Goal: Find specific page/section: Find specific page/section

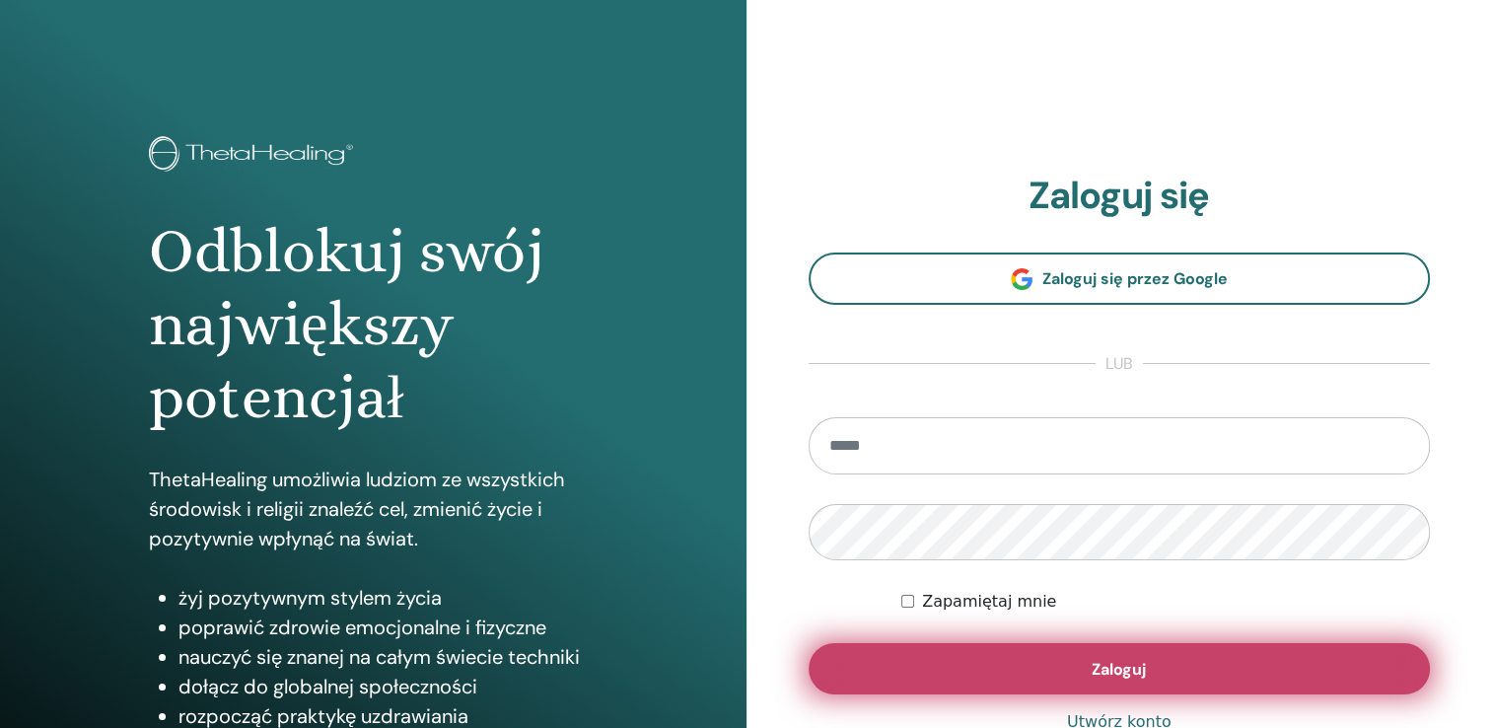
type input "**********"
click at [934, 660] on button "Zaloguj" at bounding box center [1120, 668] width 622 height 51
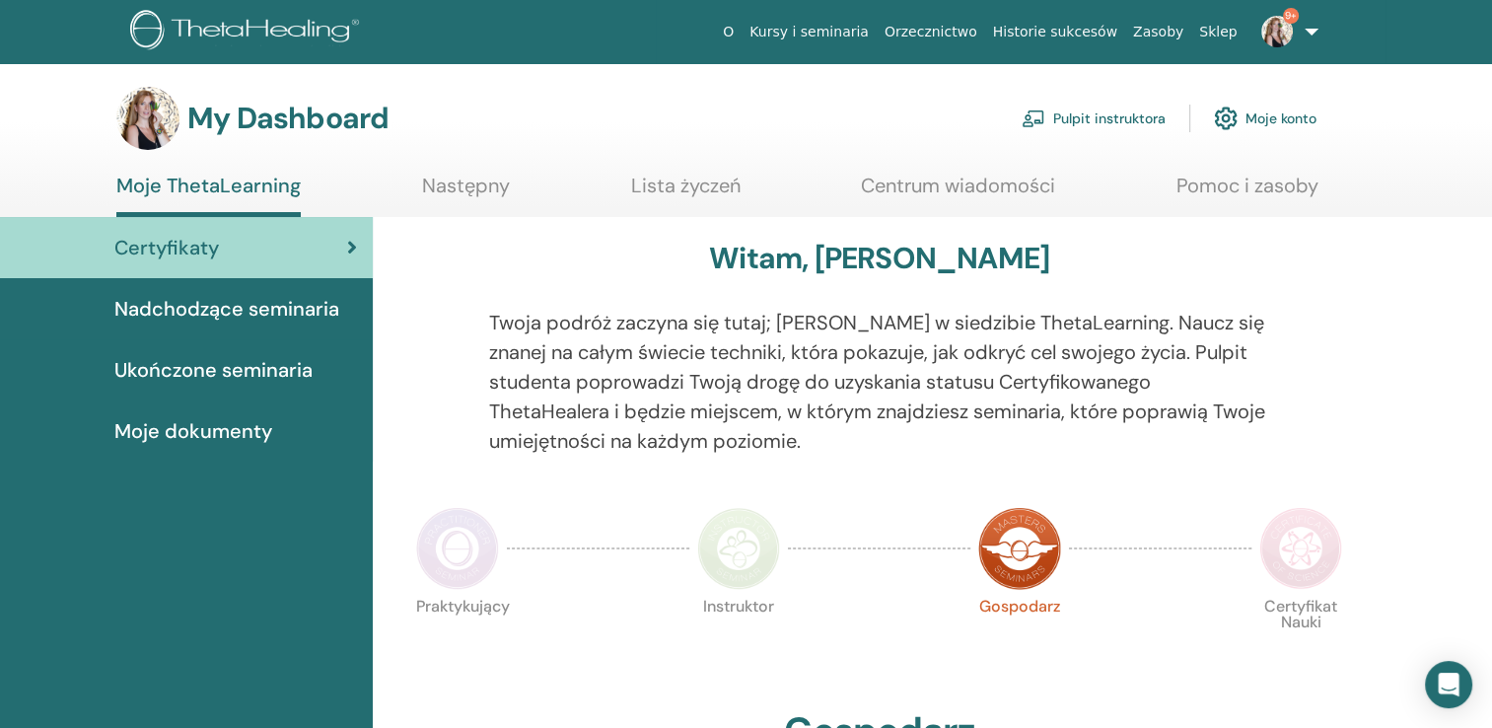
click at [1128, 117] on link "Pulpit instruktora" at bounding box center [1094, 118] width 144 height 43
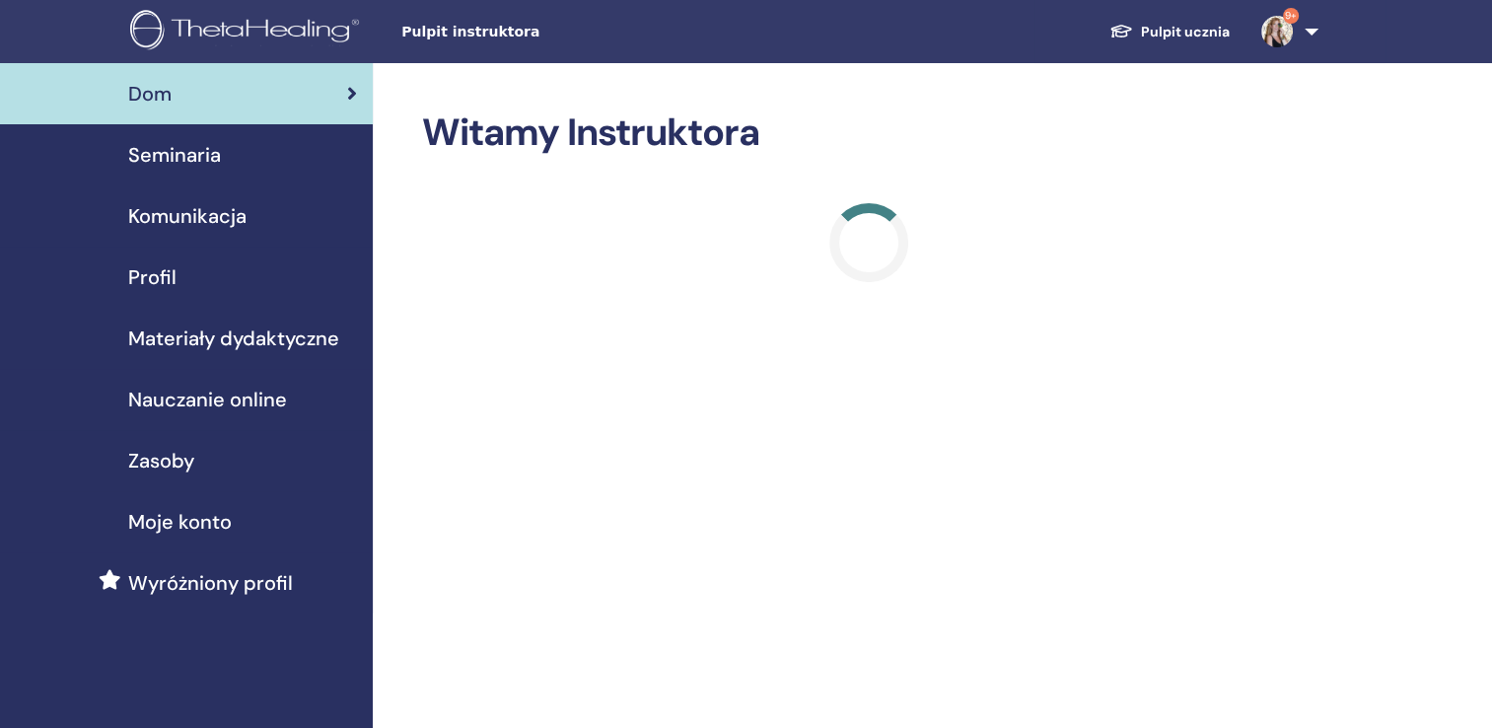
click at [186, 159] on span "Seminaria" at bounding box center [174, 155] width 93 height 30
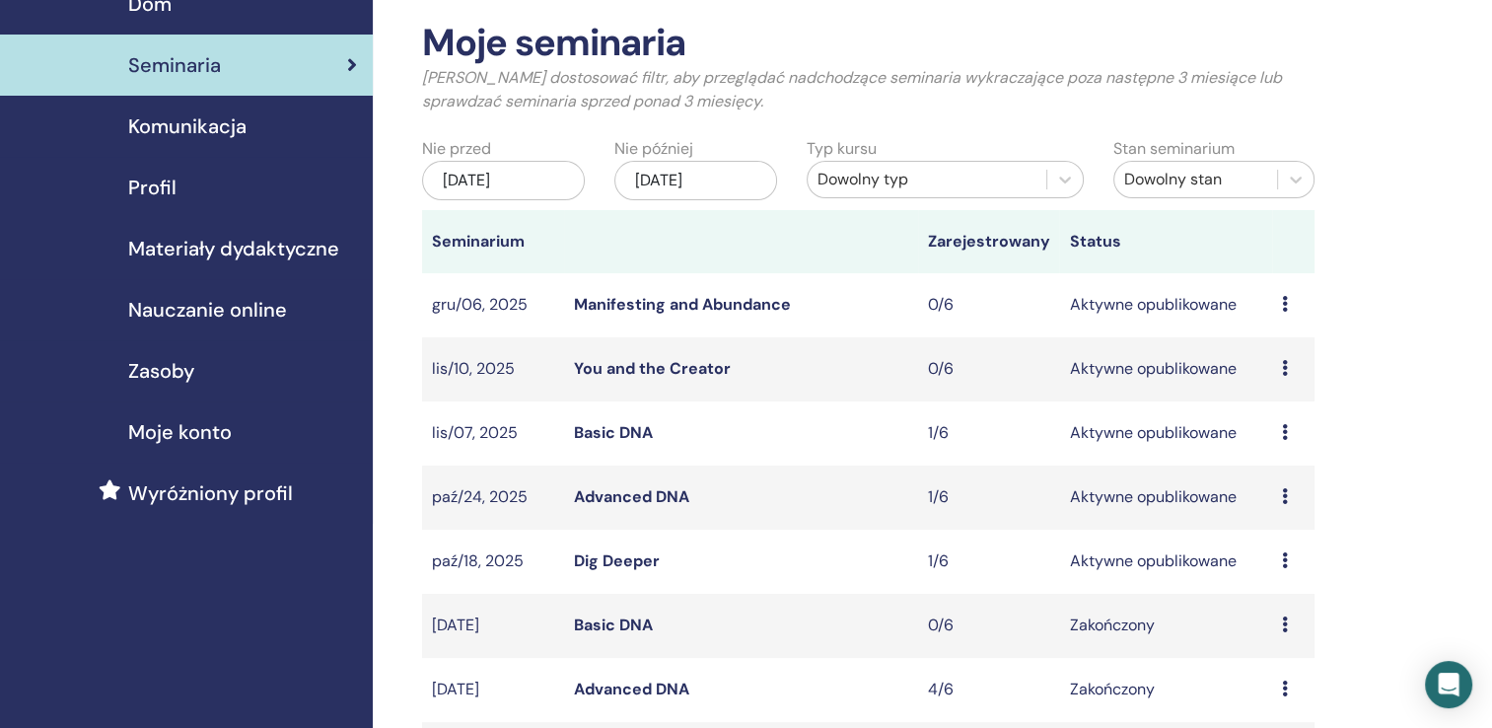
scroll to position [118, 0]
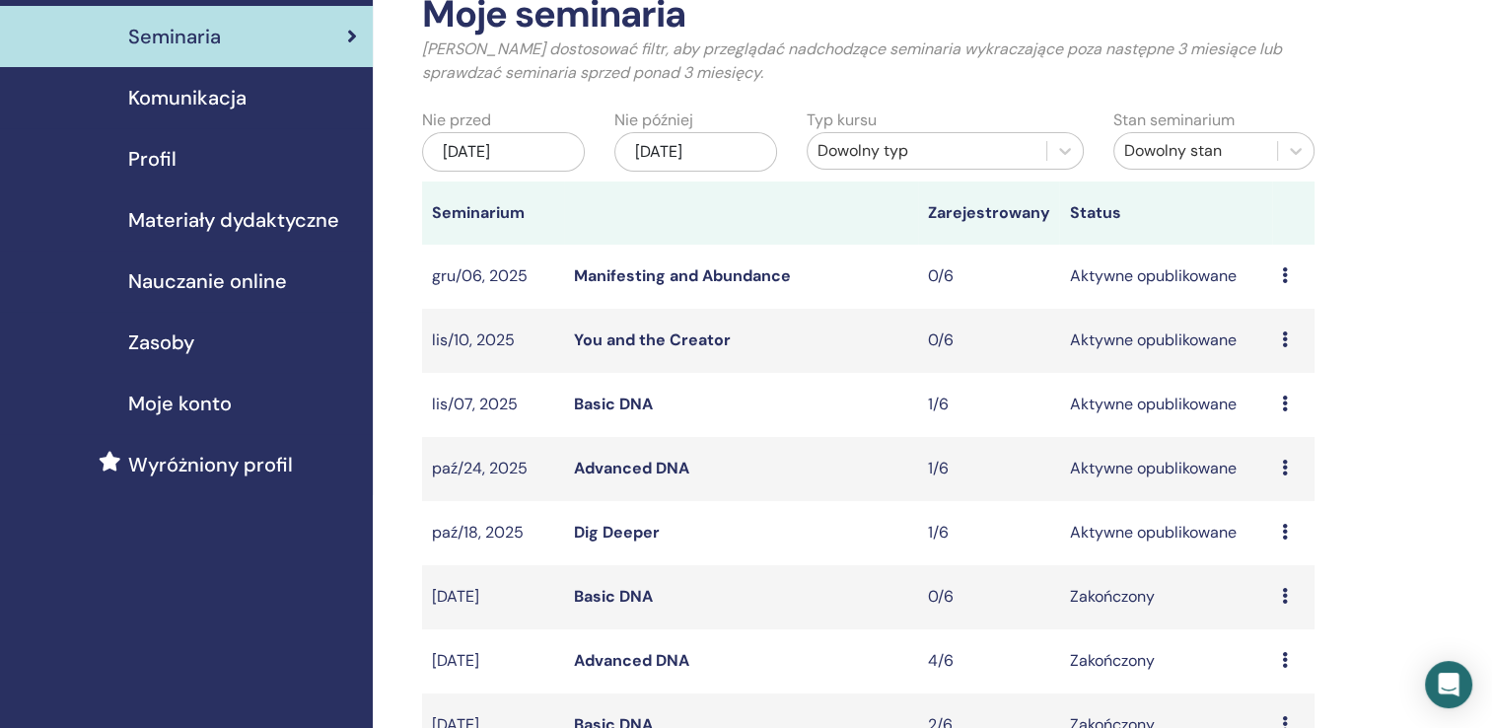
click at [619, 467] on link "Advanced DNA" at bounding box center [631, 468] width 115 height 21
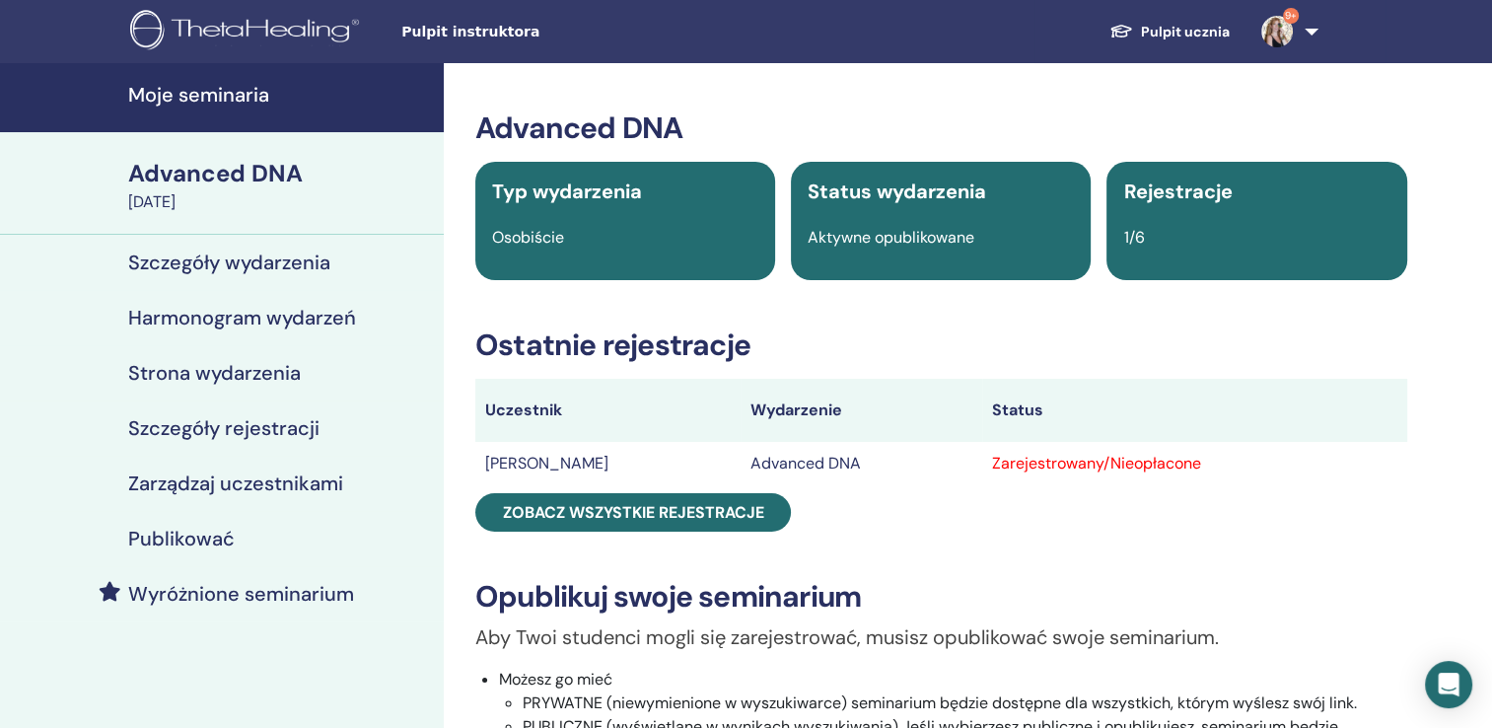
click at [284, 254] on h4 "Szczegóły wydarzenia" at bounding box center [229, 262] width 202 height 24
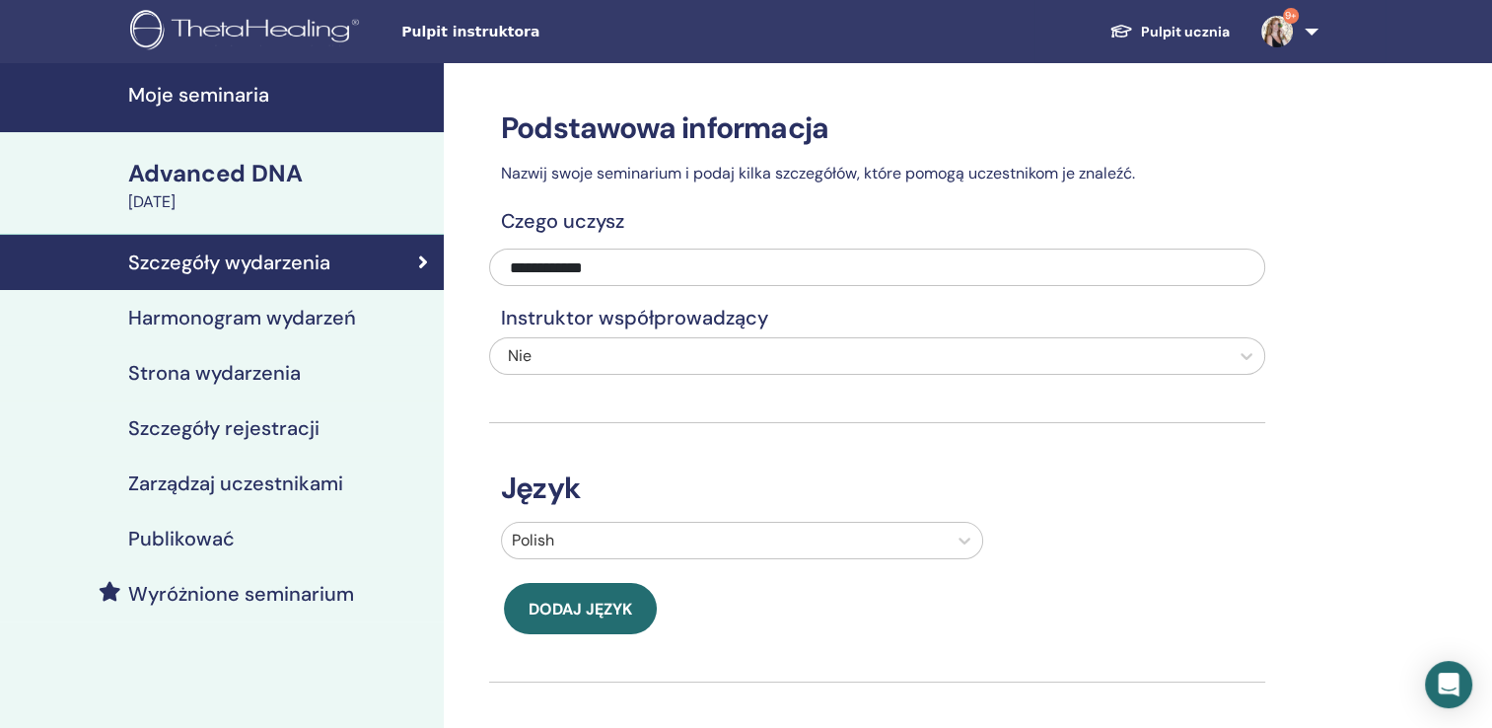
click at [233, 321] on h4 "Harmonogram wydarzeń" at bounding box center [242, 318] width 228 height 24
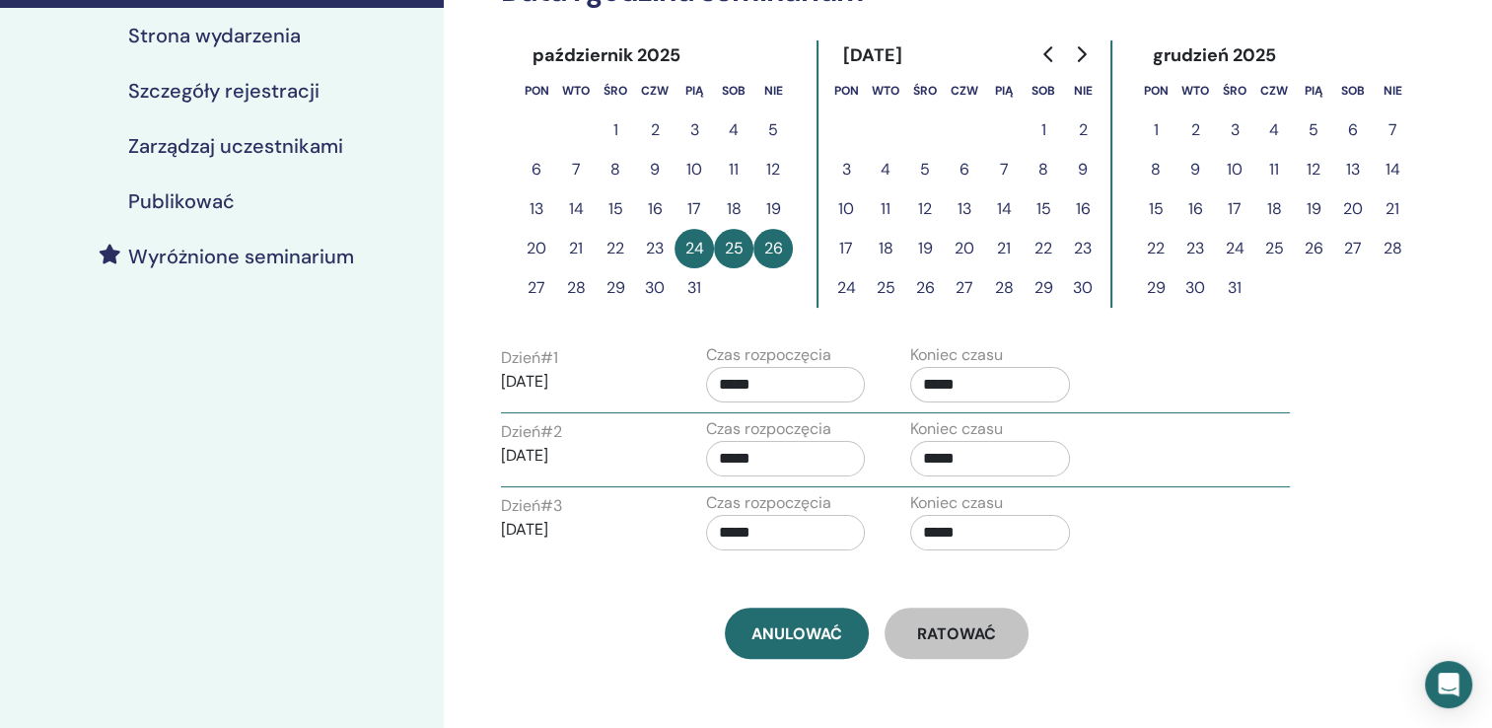
scroll to position [413, 0]
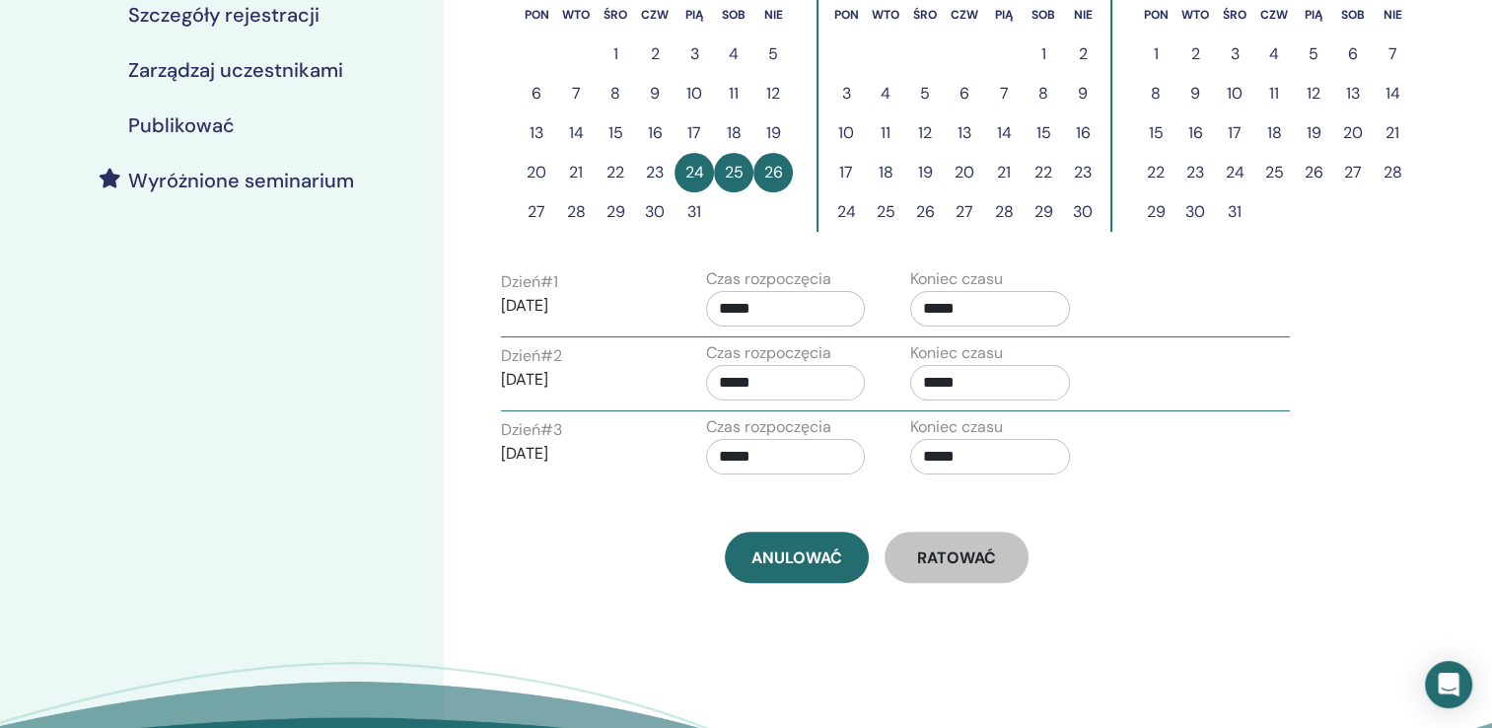
click at [928, 562] on span "Ratować" at bounding box center [956, 557] width 79 height 21
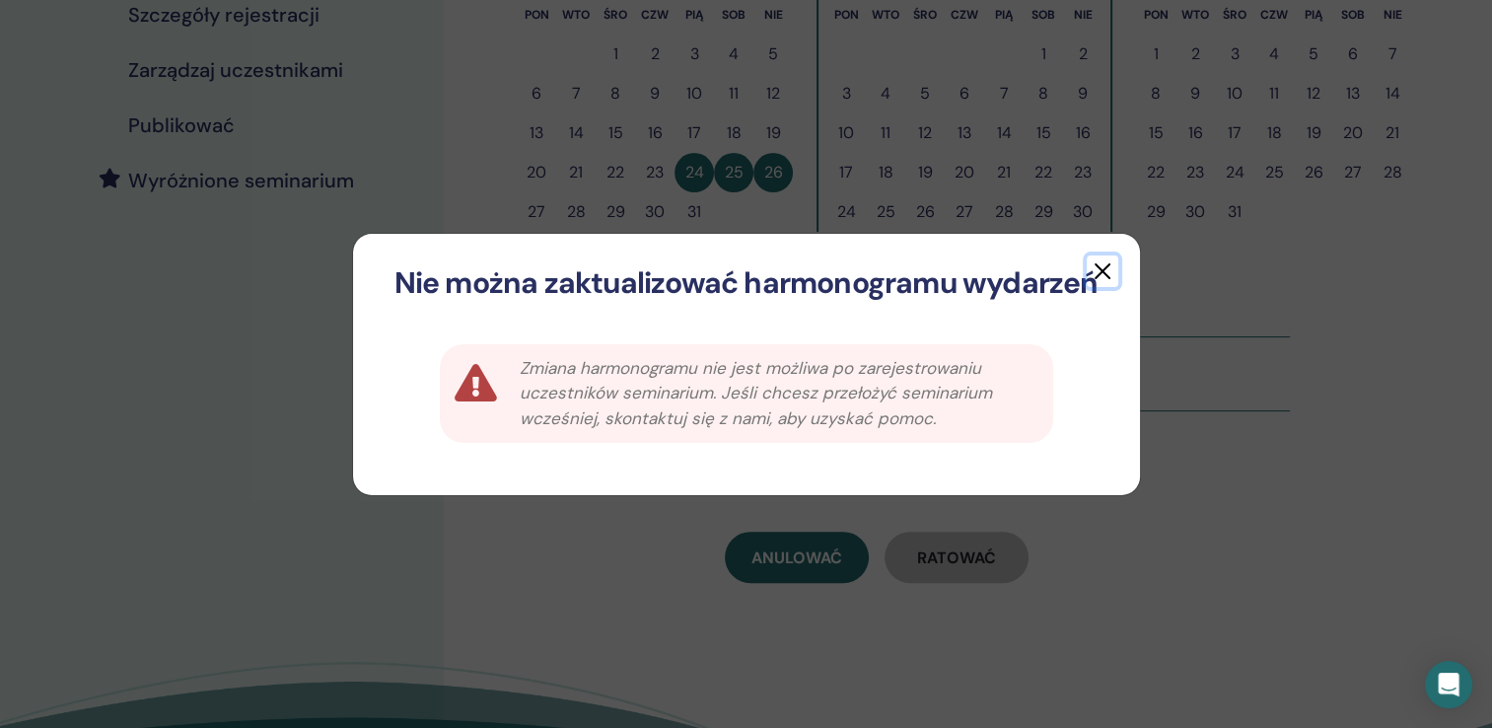
click at [1103, 272] on button "button" at bounding box center [1103, 271] width 32 height 32
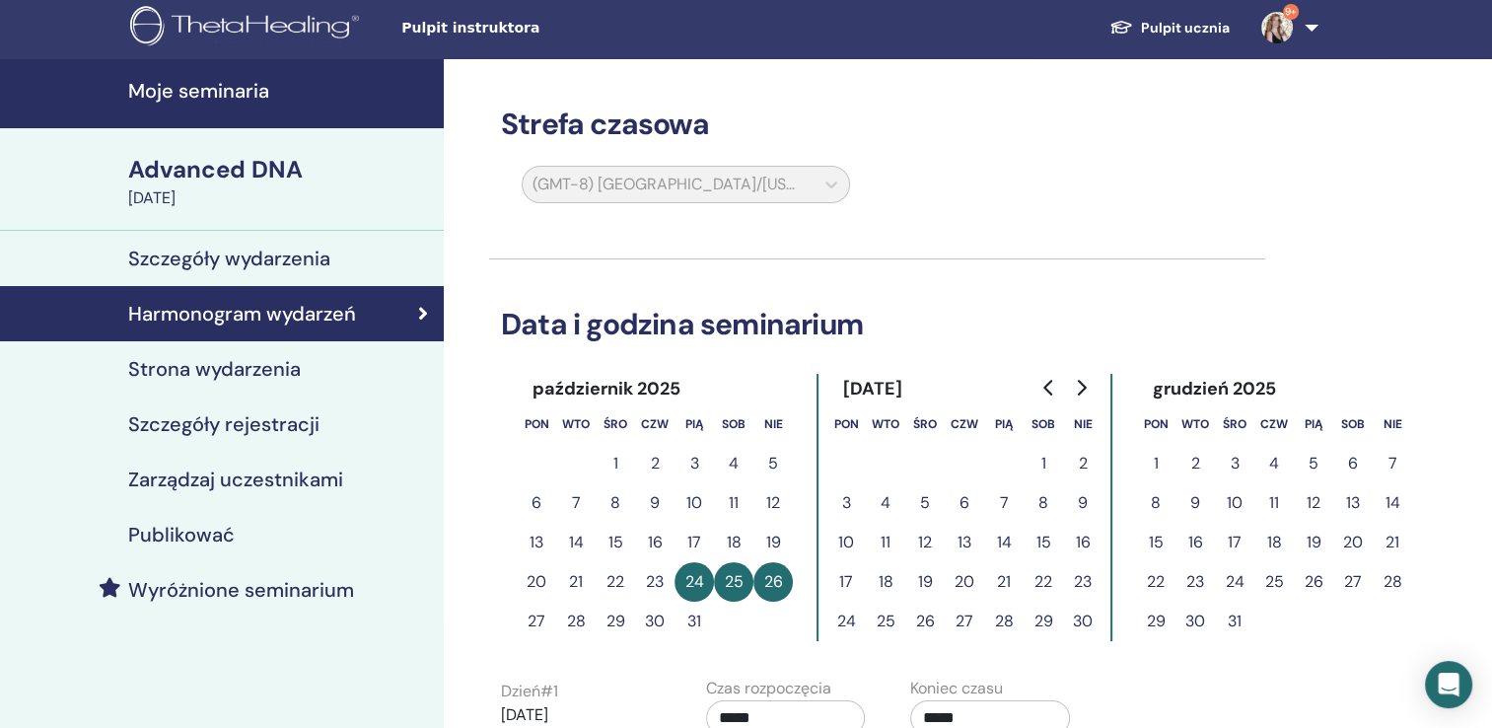
scroll to position [0, 0]
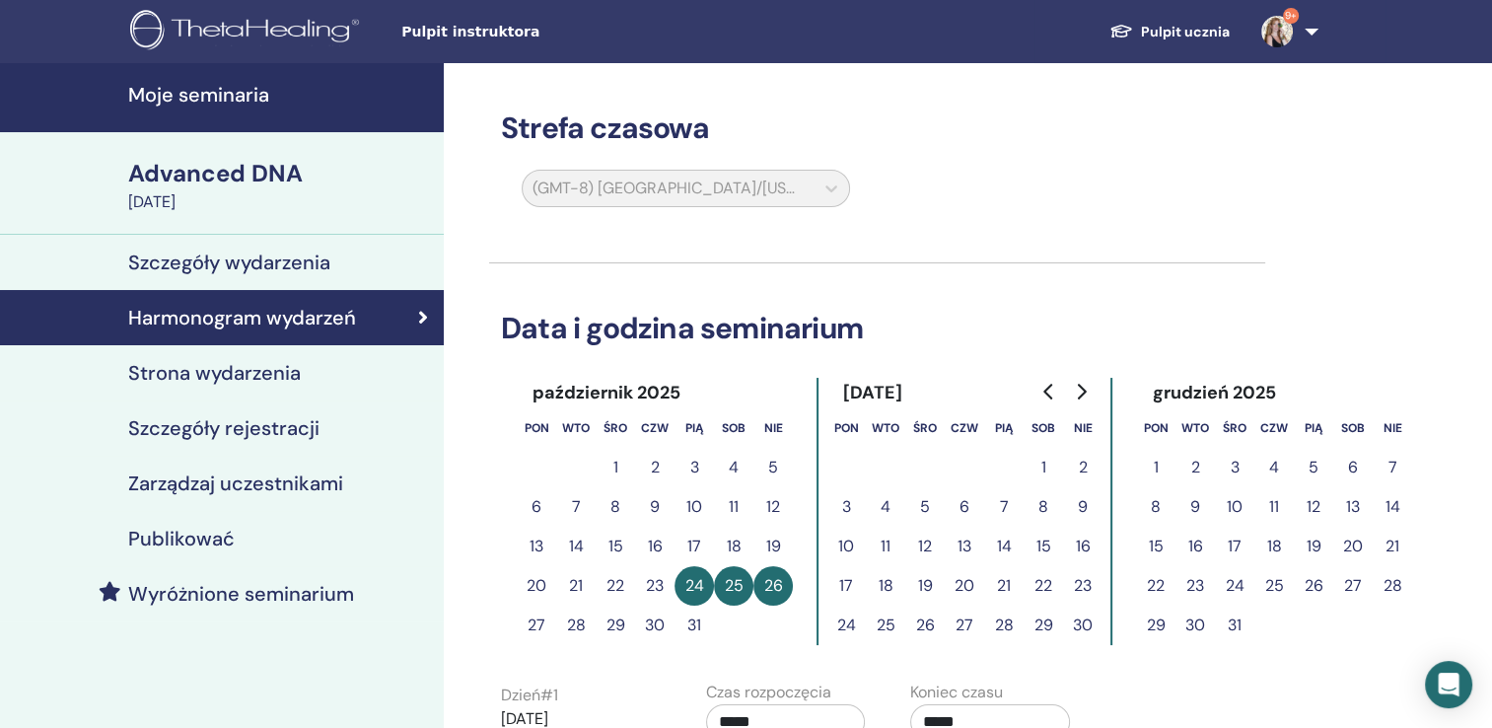
click at [1308, 35] on link "9+" at bounding box center [1286, 31] width 81 height 63
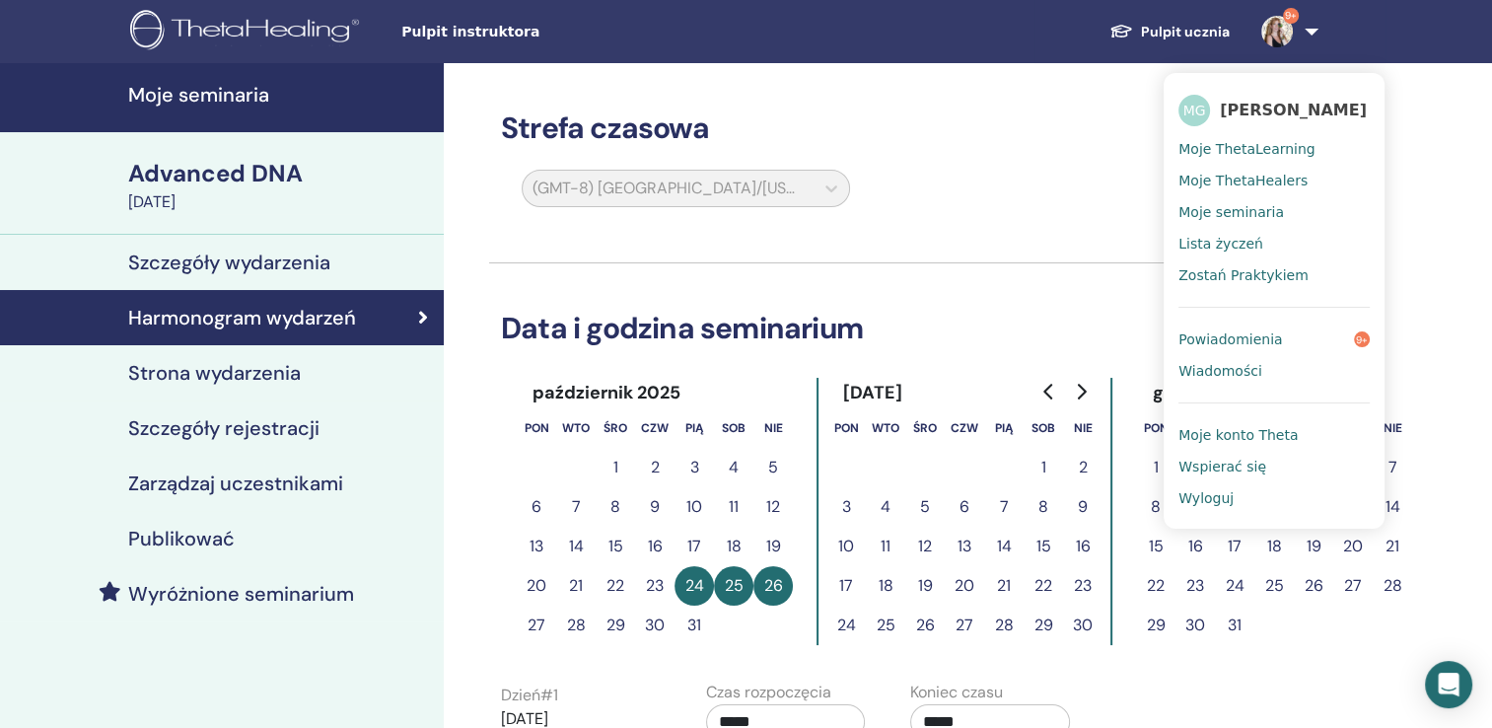
click at [1217, 496] on span "Wyloguj" at bounding box center [1205, 498] width 55 height 18
